Goal: Task Accomplishment & Management: Use online tool/utility

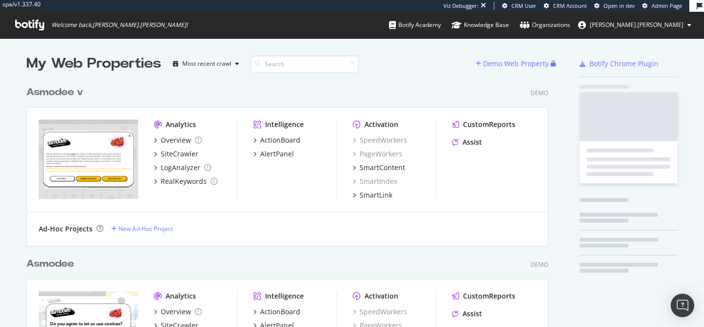
scroll to position [857, 530]
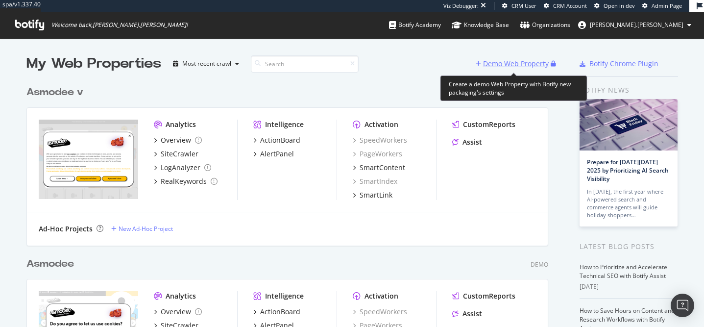
click at [529, 66] on div "Demo Web Property" at bounding box center [516, 64] width 66 height 10
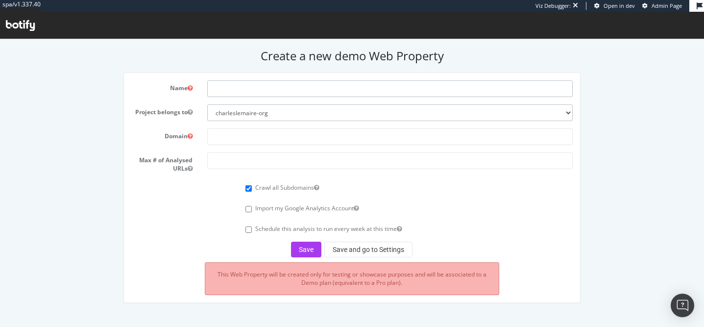
click at [374, 93] on input "text" at bounding box center [390, 88] width 366 height 17
type input "Asmodee"
click at [227, 138] on input "text" at bounding box center [390, 136] width 366 height 17
paste input "[URL][DOMAIN_NAME]"
type input "[URL][DOMAIN_NAME]"
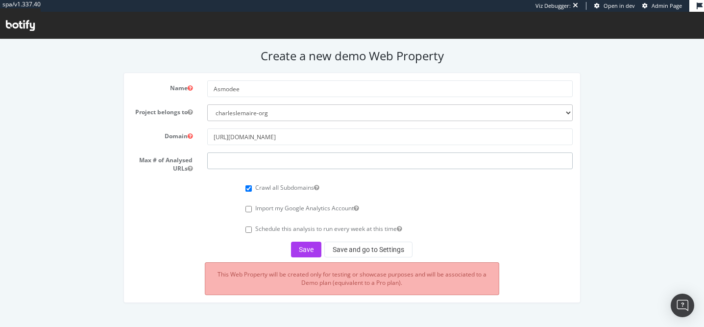
click at [222, 158] on input "number" at bounding box center [390, 160] width 366 height 17
drag, startPoint x: 246, startPoint y: 158, endPoint x: 196, endPoint y: 155, distance: 50.1
click at [196, 155] on div "Max # of Analysed URLs 50000" at bounding box center [352, 162] width 456 height 20
type input "50000"
click at [297, 244] on button "Save" at bounding box center [306, 250] width 30 height 16
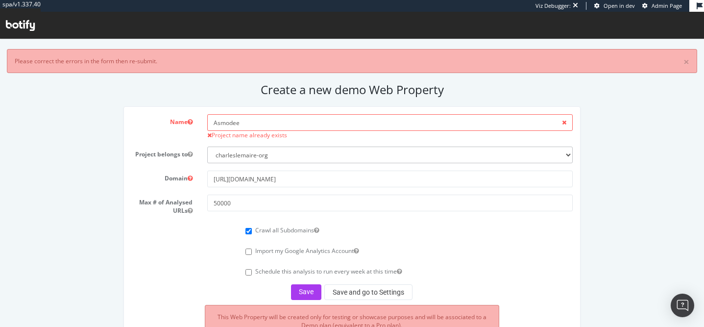
click at [25, 23] on icon at bounding box center [20, 25] width 29 height 11
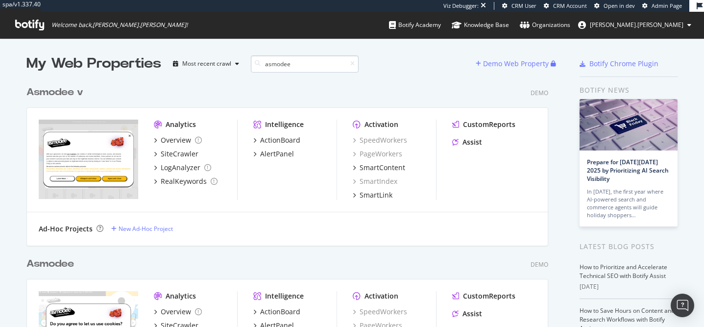
scroll to position [514, 530]
type input "asmodee"
click at [76, 93] on b "Asmodee" at bounding box center [52, 92] width 53 height 10
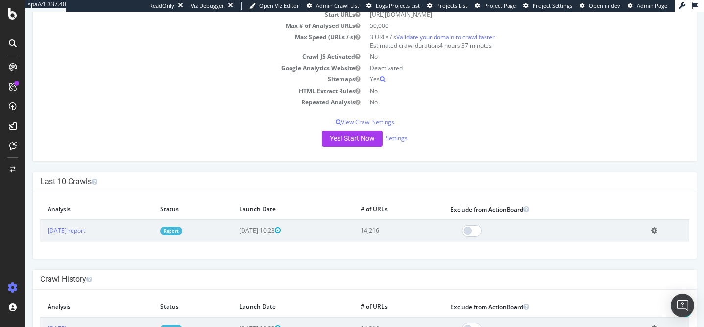
scroll to position [108, 0]
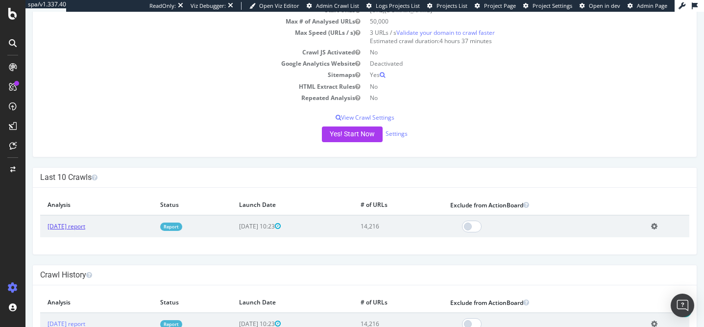
click at [85, 228] on link "[DATE] report" at bounding box center [67, 226] width 38 height 8
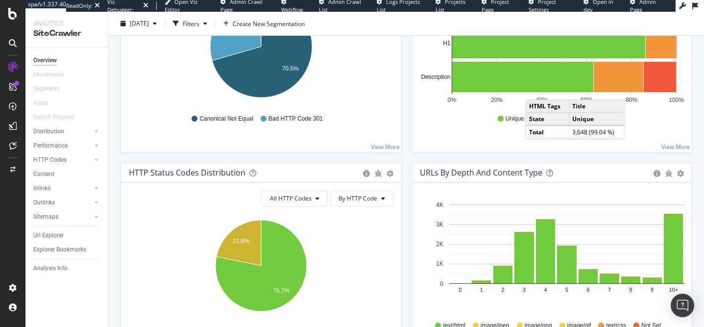
scroll to position [428, 0]
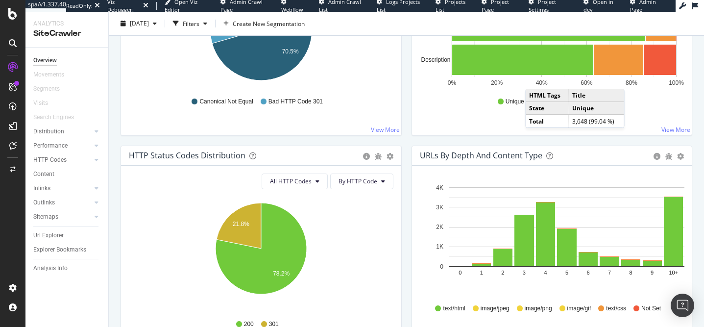
click at [397, 122] on div "Hold CMD (⌘) while clicking to filter the report. 29.5% 70.5% Non-Indexable Mai…" at bounding box center [261, 47] width 280 height 176
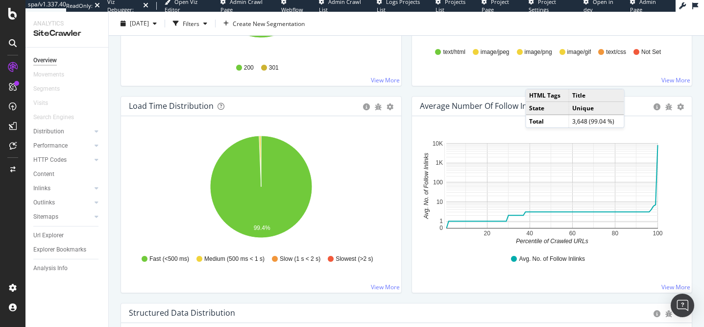
scroll to position [693, 0]
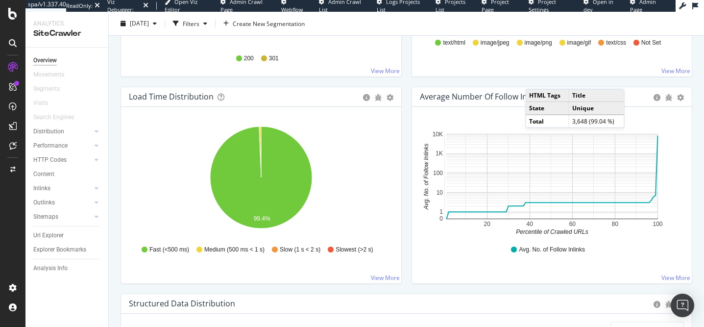
click at [486, 255] on div "Avg. No. of Follow Inlinks" at bounding box center [552, 250] width 255 height 22
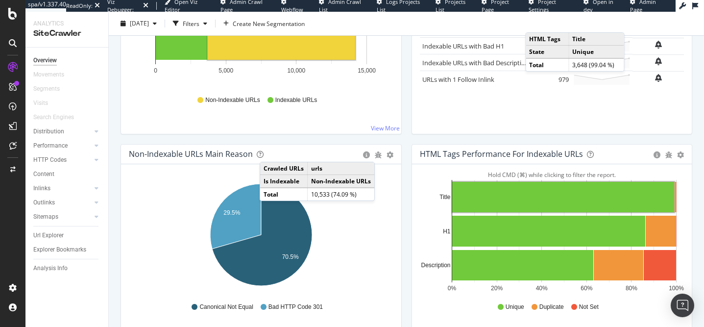
scroll to position [147, 0]
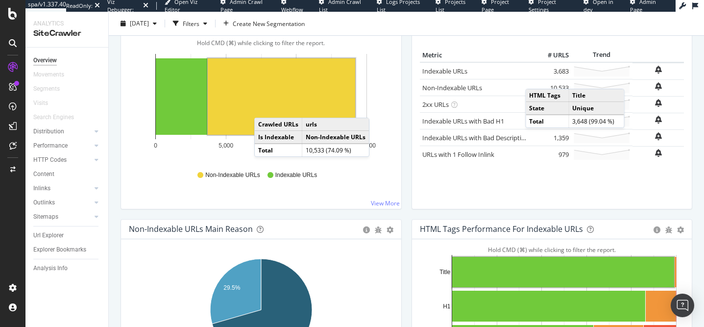
click at [263, 104] on rect "A chart." at bounding box center [281, 96] width 147 height 76
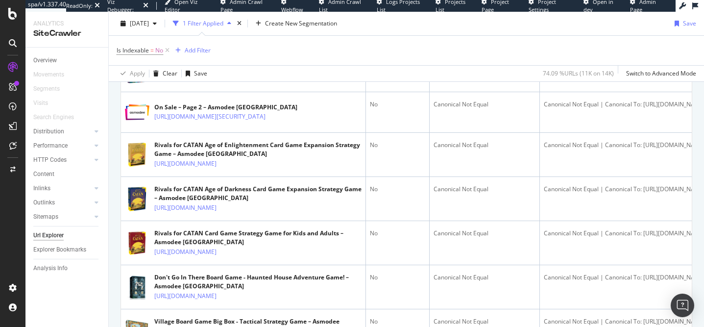
scroll to position [410, 0]
